Goal: Task Accomplishment & Management: Manage account settings

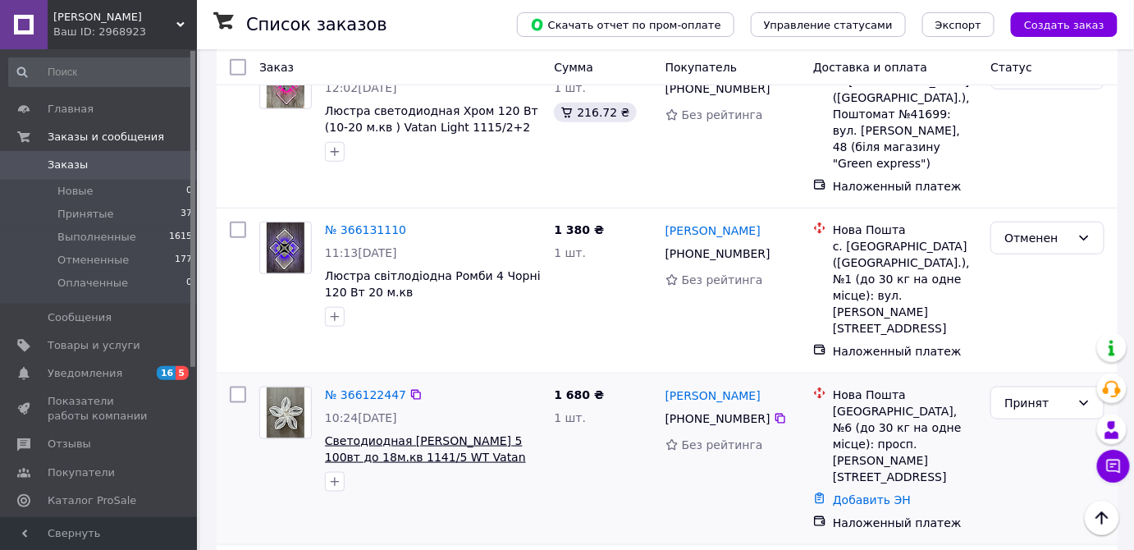
scroll to position [447, 0]
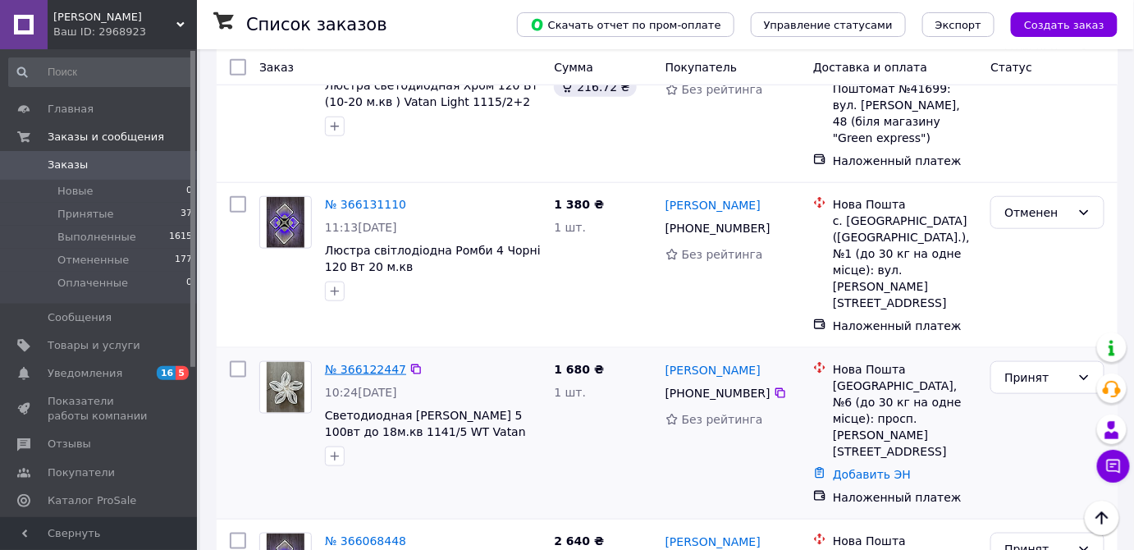
click at [351, 363] on link "№ 366122447" at bounding box center [365, 369] width 81 height 13
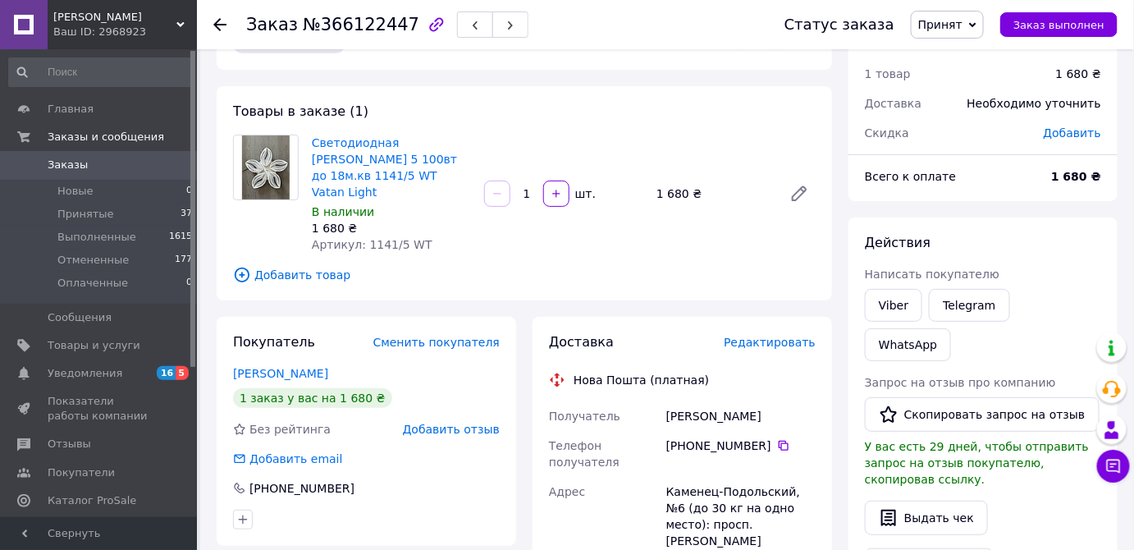
scroll to position [74, 0]
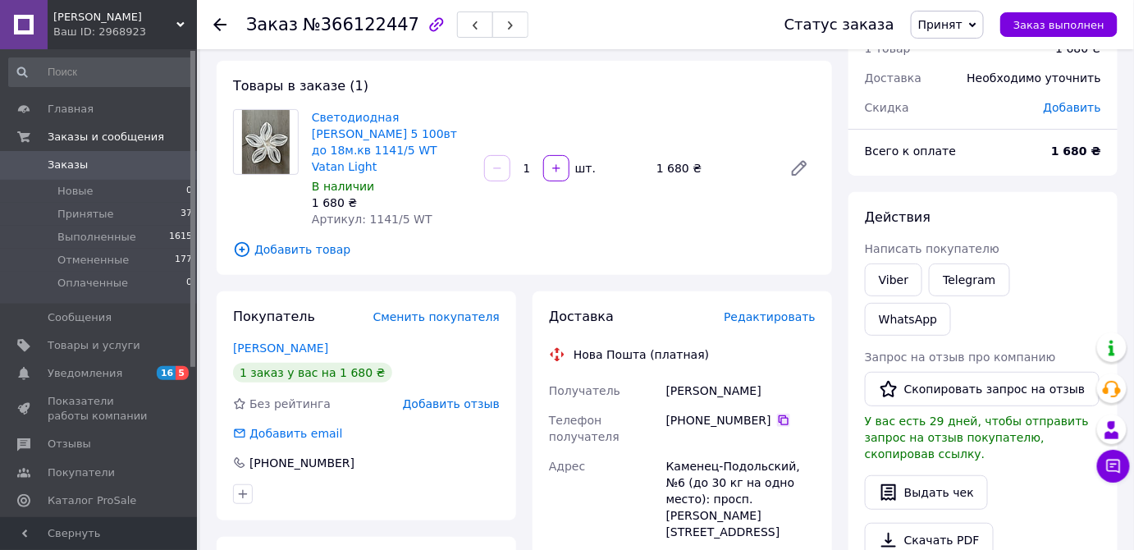
click at [777, 414] on icon at bounding box center [783, 420] width 13 height 13
click at [686, 376] on div "[PERSON_NAME]" at bounding box center [741, 391] width 156 height 30
copy div "[PERSON_NAME]"
click at [716, 376] on div "[PERSON_NAME]" at bounding box center [741, 391] width 156 height 30
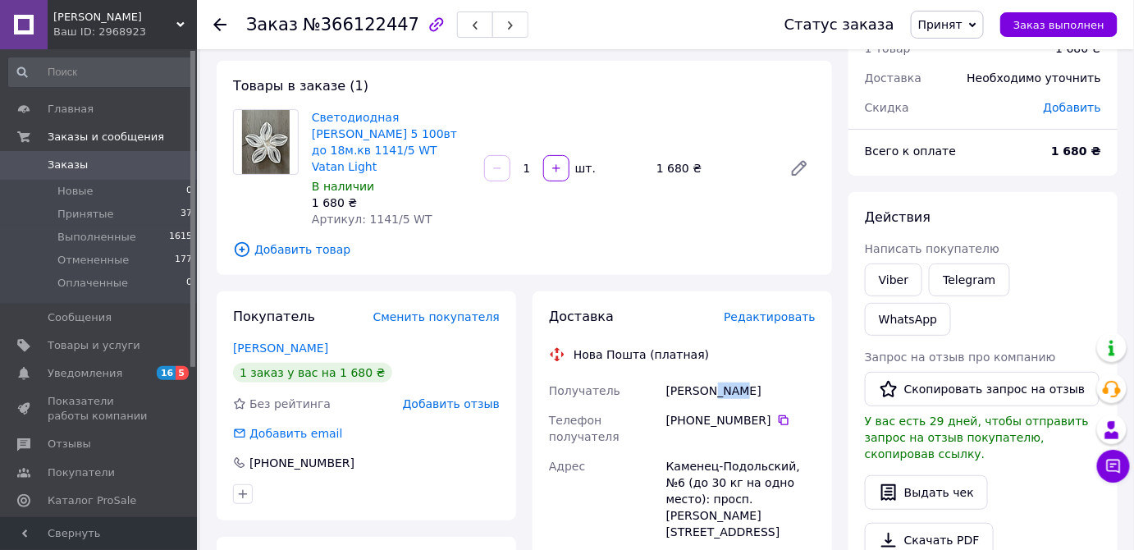
click at [716, 376] on div "[PERSON_NAME]" at bounding box center [741, 391] width 156 height 30
copy div "[PERSON_NAME]"
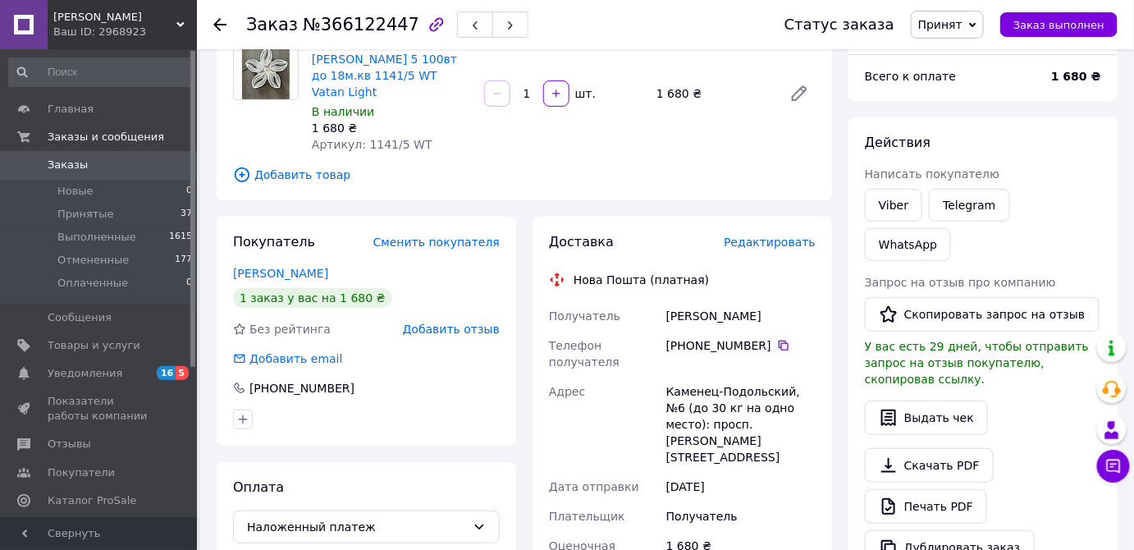
click at [219, 20] on icon at bounding box center [219, 24] width 13 height 13
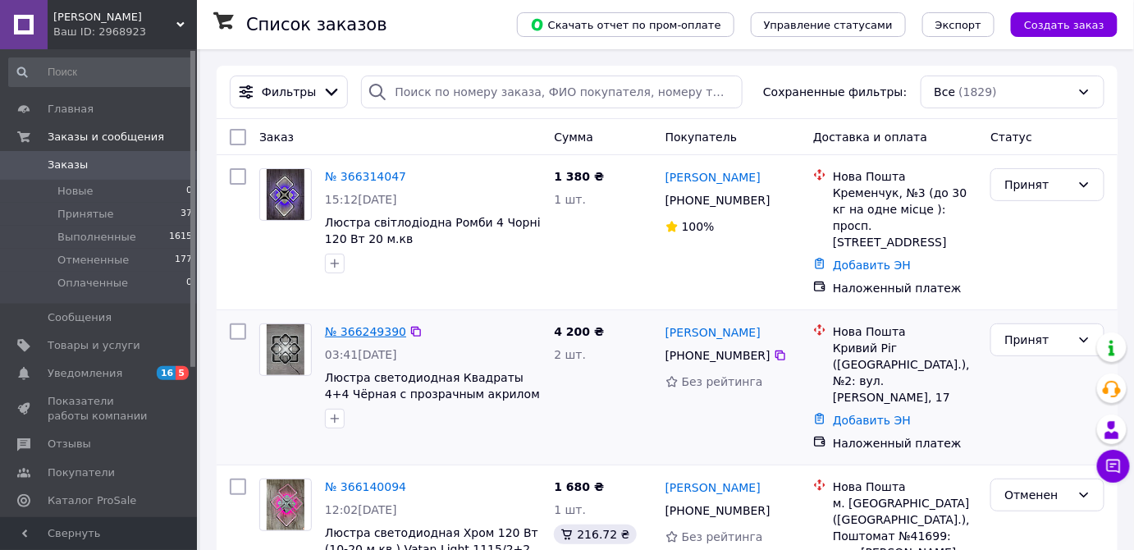
click at [354, 325] on link "№ 366249390" at bounding box center [365, 331] width 81 height 13
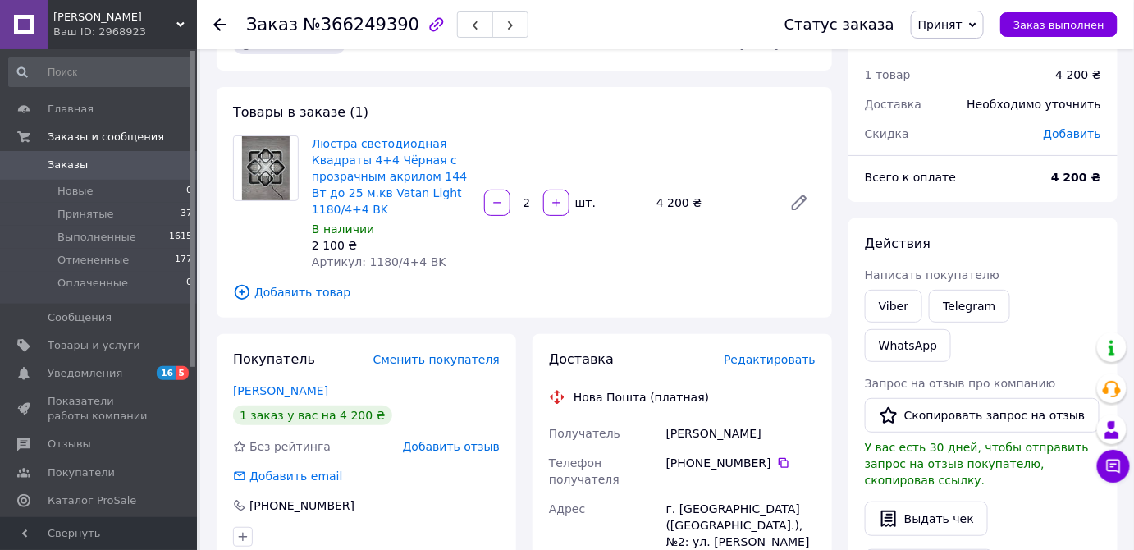
scroll to position [74, 0]
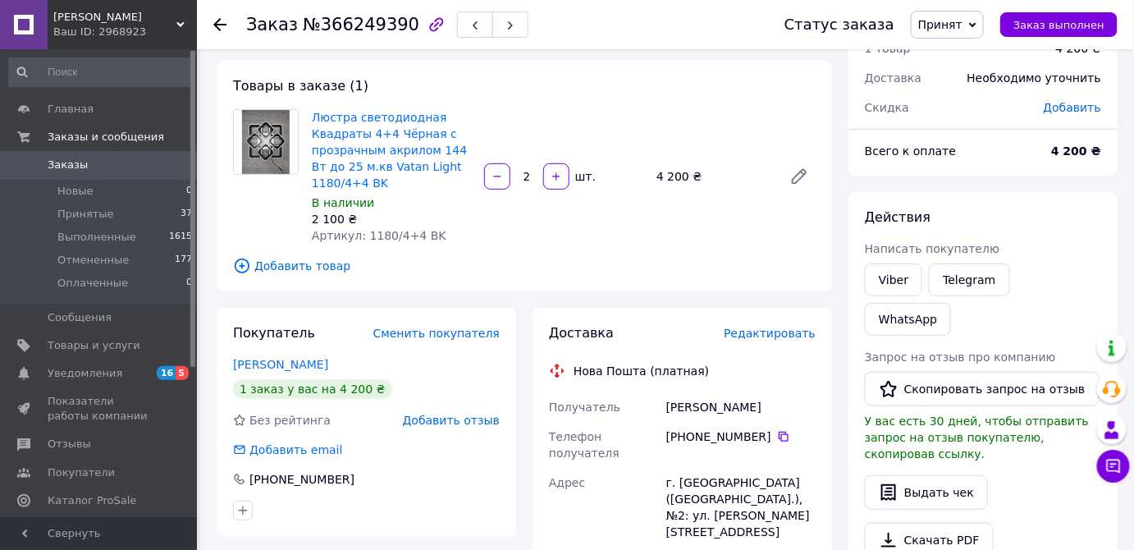
click at [763, 433] on div "[PHONE_NUMBER]" at bounding box center [740, 436] width 149 height 16
click at [779, 436] on icon at bounding box center [784, 437] width 10 height 10
click at [777, 432] on icon at bounding box center [783, 436] width 13 height 13
click at [691, 403] on div "[PERSON_NAME]" at bounding box center [741, 407] width 156 height 30
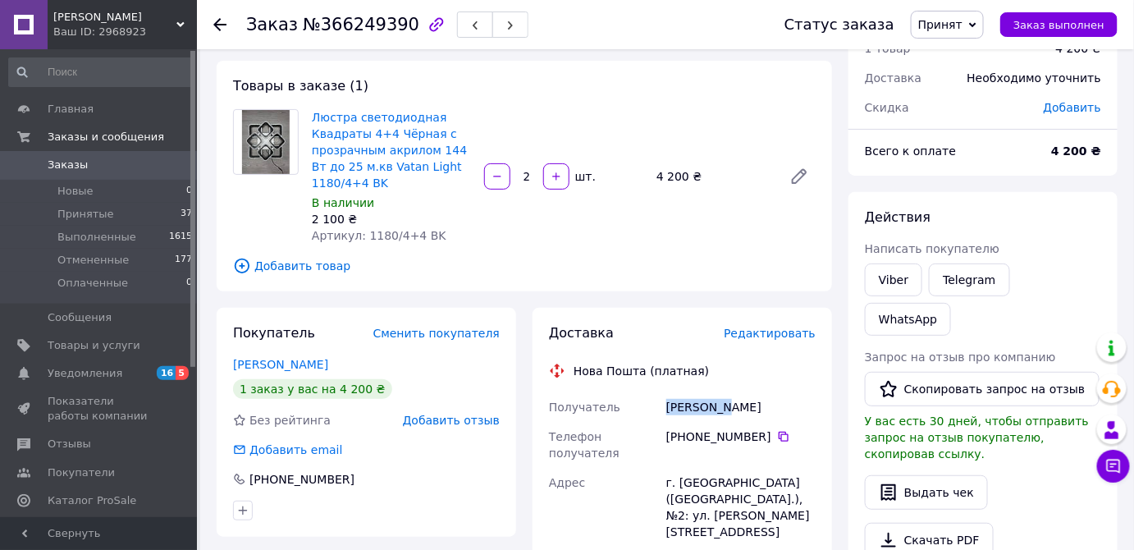
copy div "[PERSON_NAME]"
click at [764, 403] on div "[PERSON_NAME]" at bounding box center [741, 407] width 156 height 30
copy div "[PERSON_NAME]"
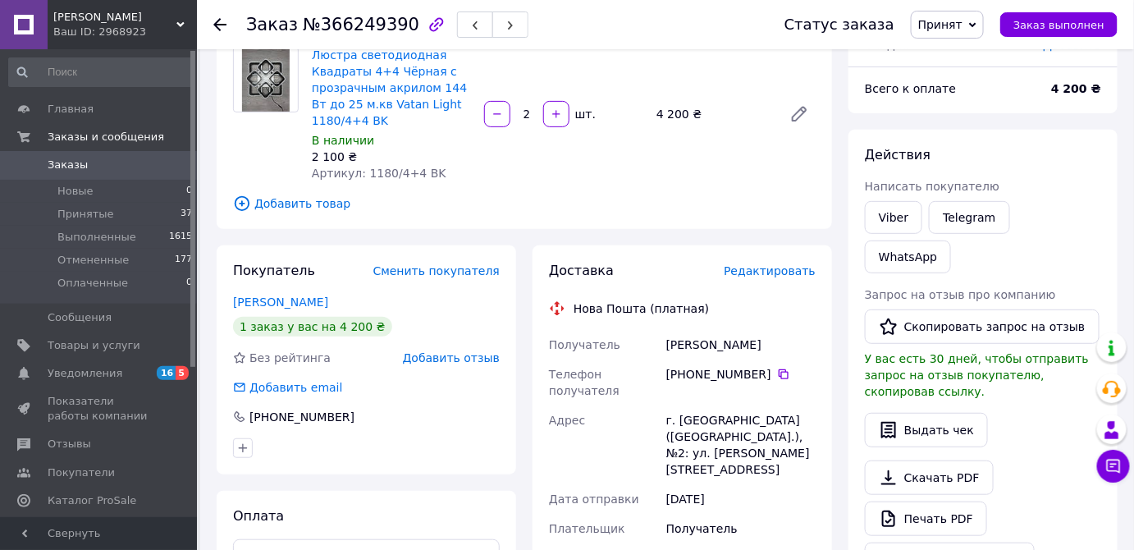
scroll to position [223, 0]
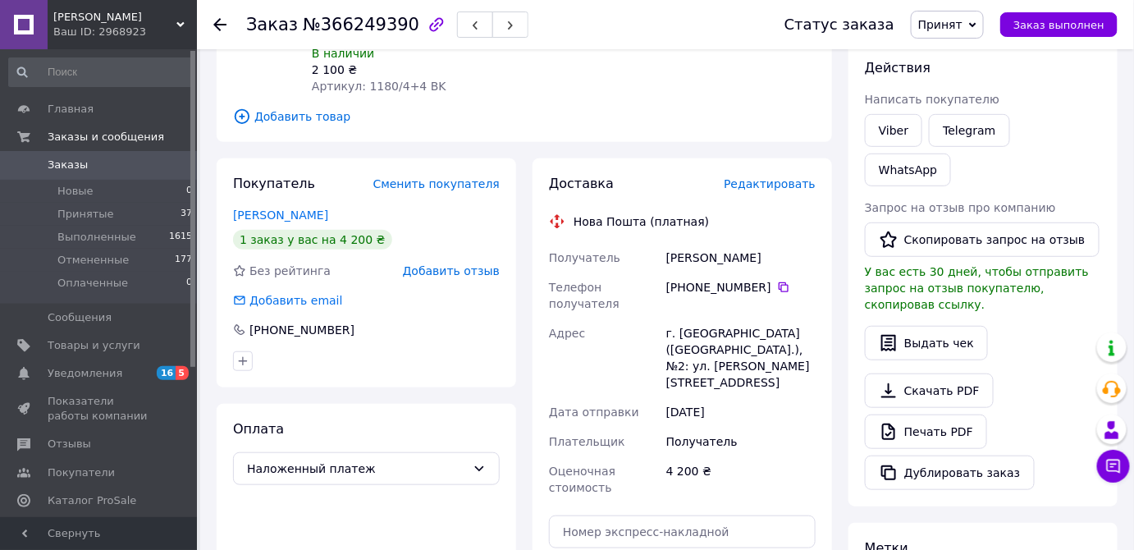
click at [226, 26] on icon at bounding box center [219, 24] width 13 height 13
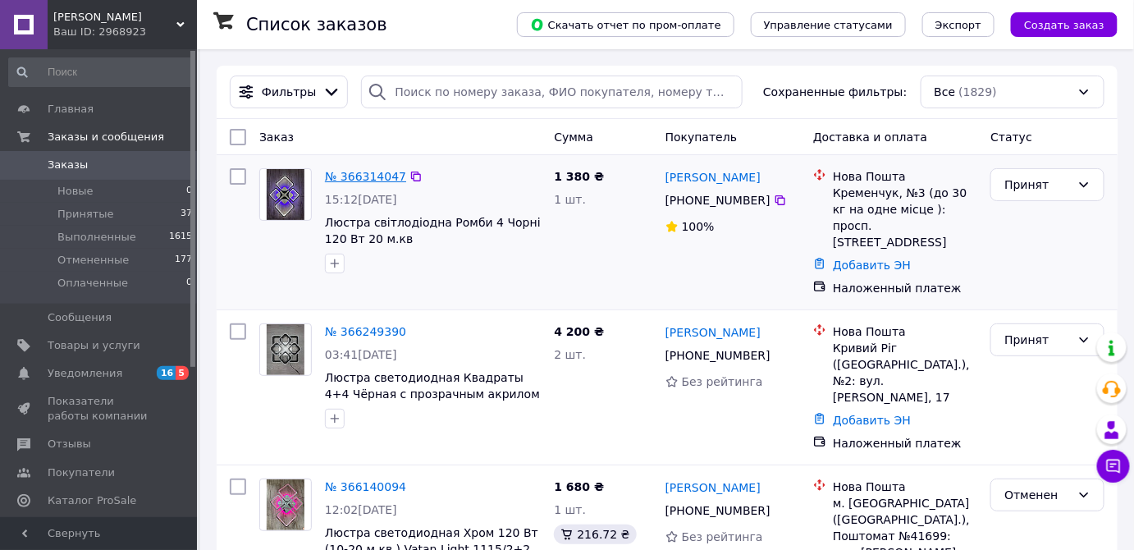
click at [366, 175] on link "№ 366314047" at bounding box center [365, 176] width 81 height 13
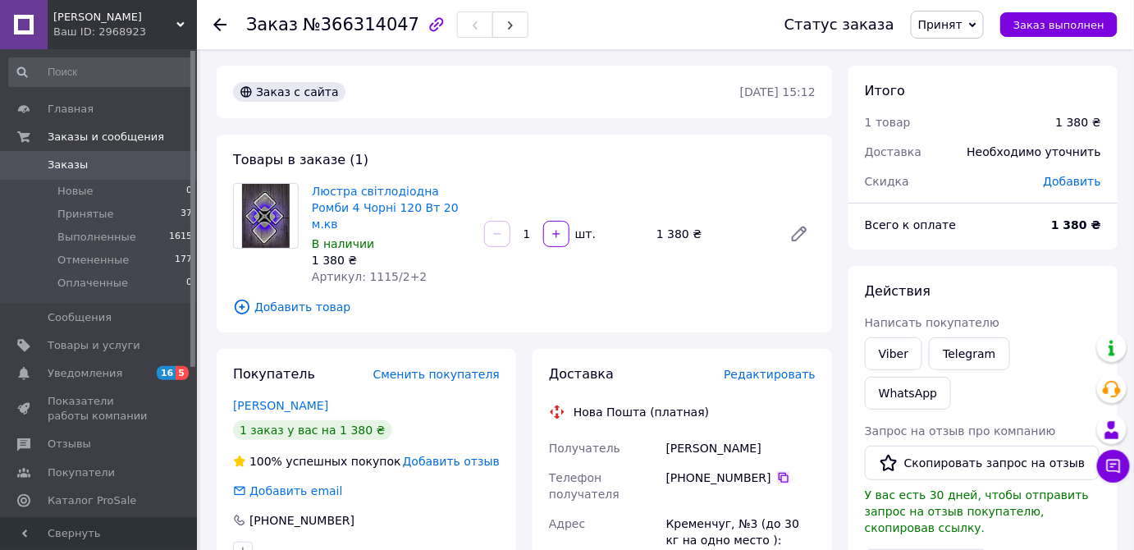
click at [777, 471] on icon at bounding box center [783, 477] width 13 height 13
click at [688, 433] on div "[PERSON_NAME]" at bounding box center [741, 448] width 156 height 30
copy div "[PERSON_NAME]"
click at [740, 433] on div "[PERSON_NAME]" at bounding box center [741, 448] width 156 height 30
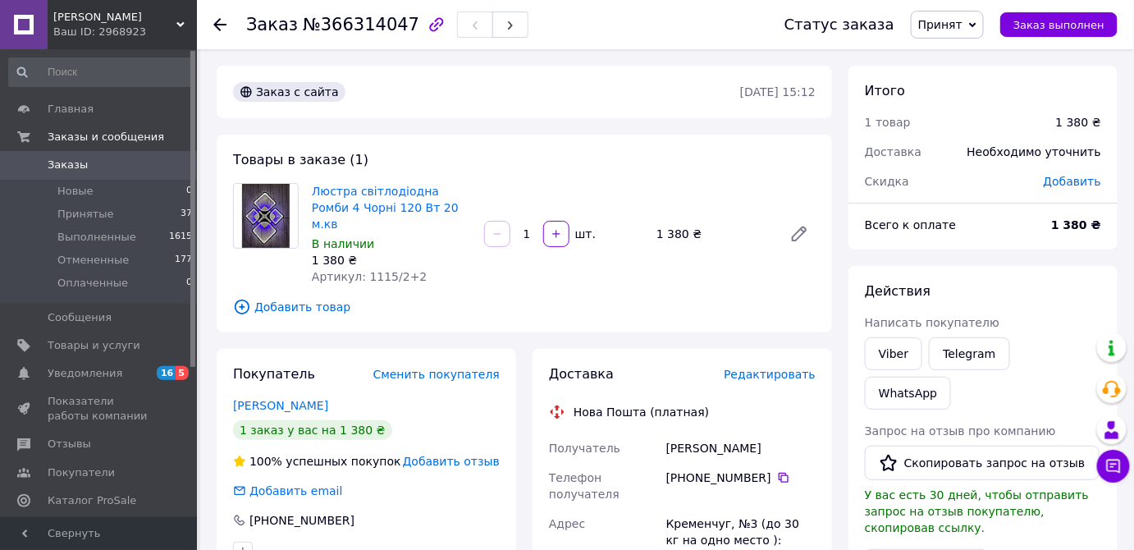
click at [740, 433] on div "[PERSON_NAME]" at bounding box center [741, 448] width 156 height 30
click at [739, 433] on div "[PERSON_NAME]" at bounding box center [741, 448] width 156 height 30
copy div "Вікторія"
click at [217, 18] on icon at bounding box center [219, 24] width 13 height 13
